Goal: Information Seeking & Learning: Learn about a topic

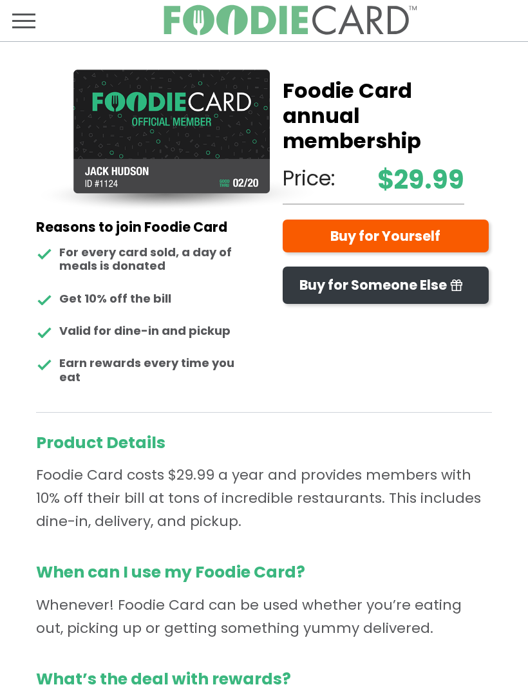
click at [175, 122] on img at bounding box center [177, 140] width 283 height 141
click at [164, 149] on img at bounding box center [177, 140] width 283 height 141
click at [177, 150] on img at bounding box center [177, 140] width 283 height 141
click at [30, 17] on span "Toggle navigation" at bounding box center [23, 20] width 23 height 15
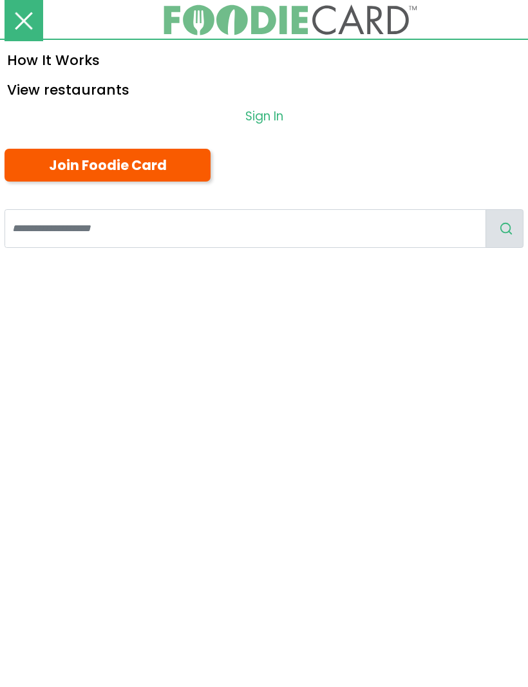
click at [102, 86] on link "View restaurants" at bounding box center [264, 89] width 528 height 30
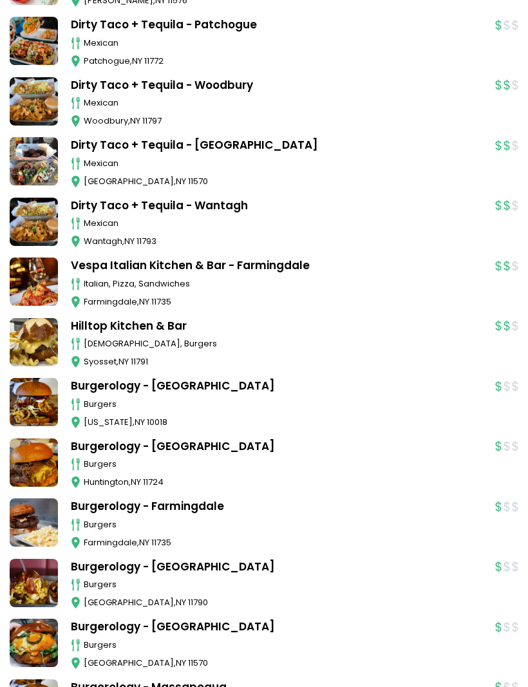
scroll to position [294, 0]
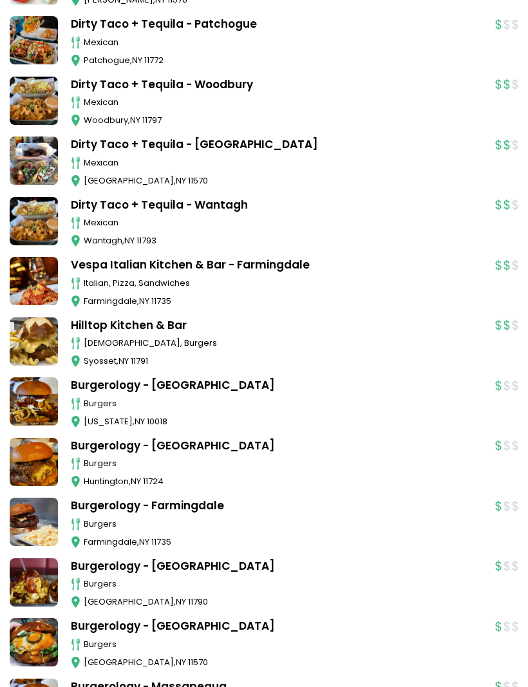
click at [122, 498] on link "Burgerology - Farmingdale" at bounding box center [277, 506] width 412 height 17
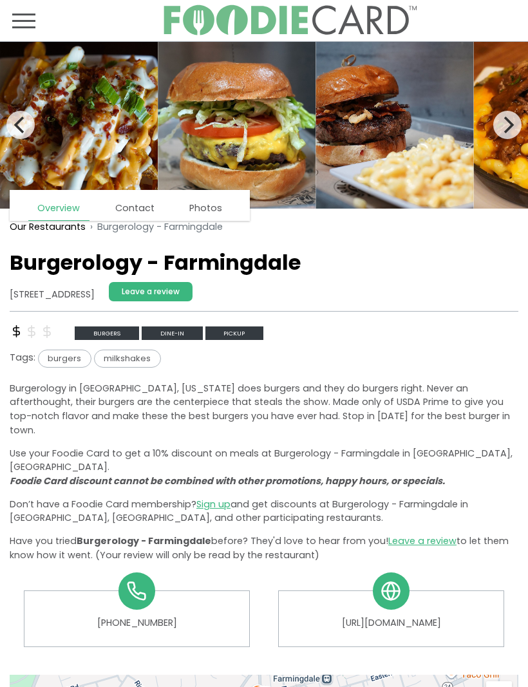
click at [102, 329] on span "burgers" at bounding box center [107, 333] width 64 height 13
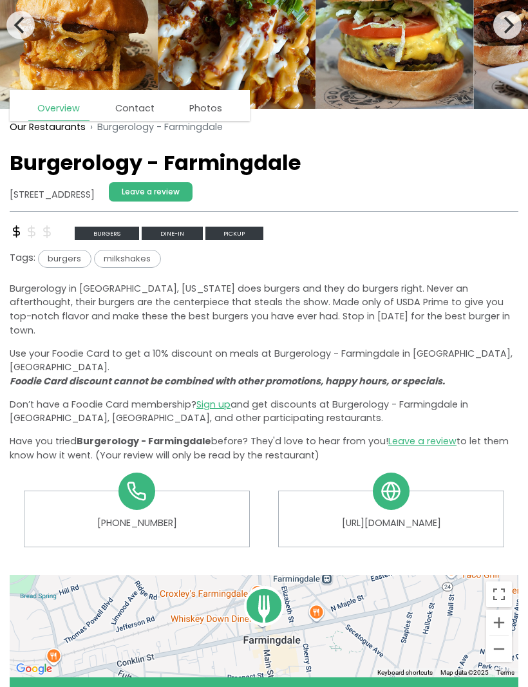
scroll to position [93, 0]
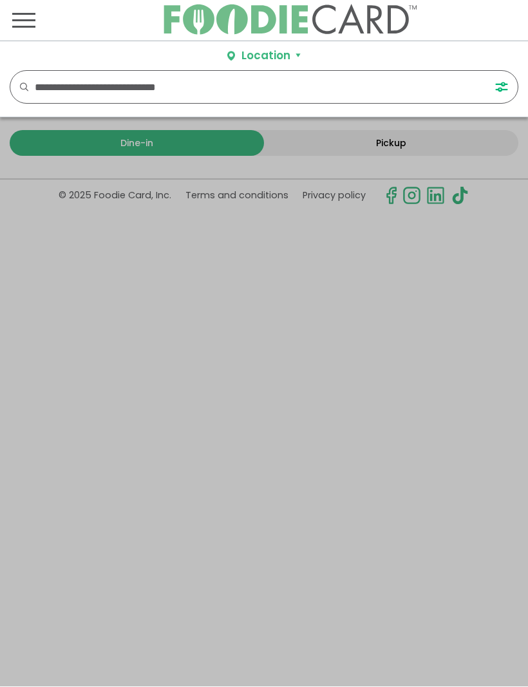
scroll to position [1, 0]
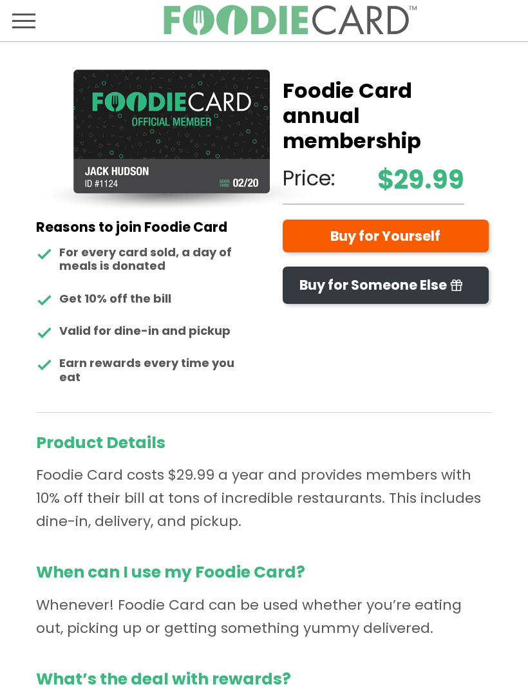
click at [198, 133] on img at bounding box center [177, 140] width 283 height 141
click at [28, 16] on span "Toggle navigation" at bounding box center [23, 20] width 23 height 15
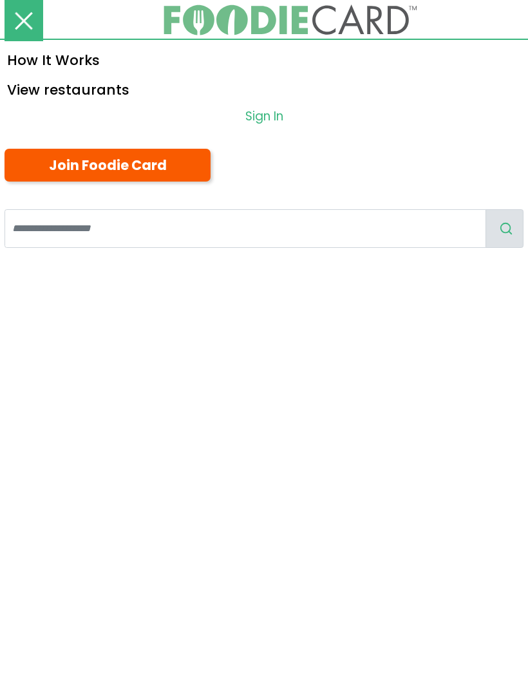
click at [75, 84] on link "View restaurants" at bounding box center [264, 89] width 528 height 30
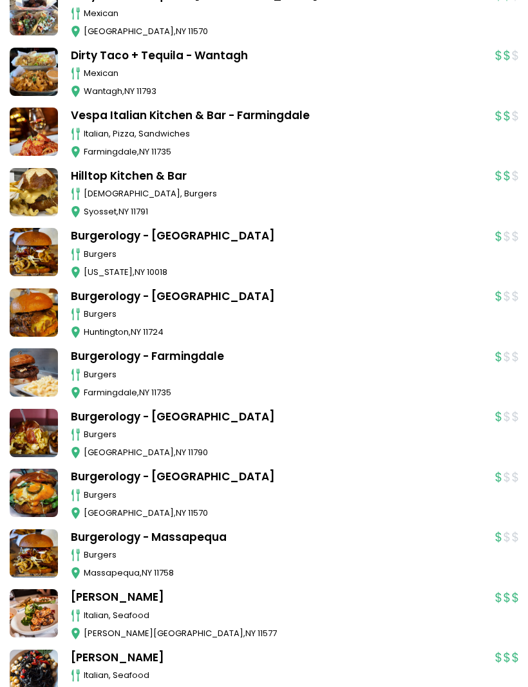
scroll to position [455, 0]
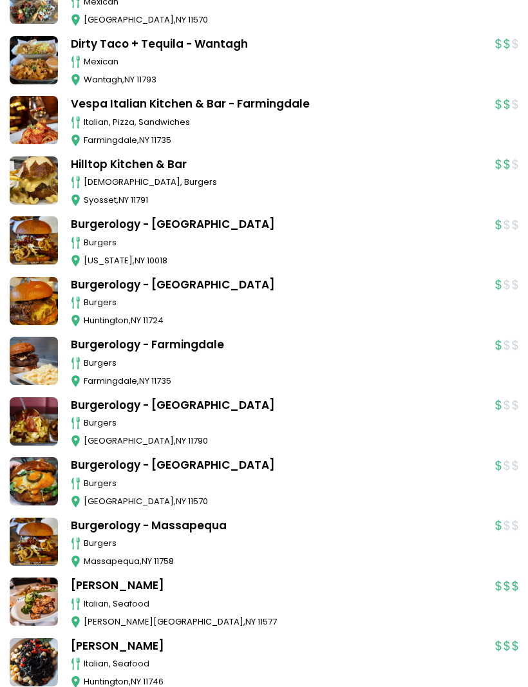
click at [187, 518] on link "Burgerology - Massapequa" at bounding box center [277, 526] width 412 height 17
